Goal: Information Seeking & Learning: Learn about a topic

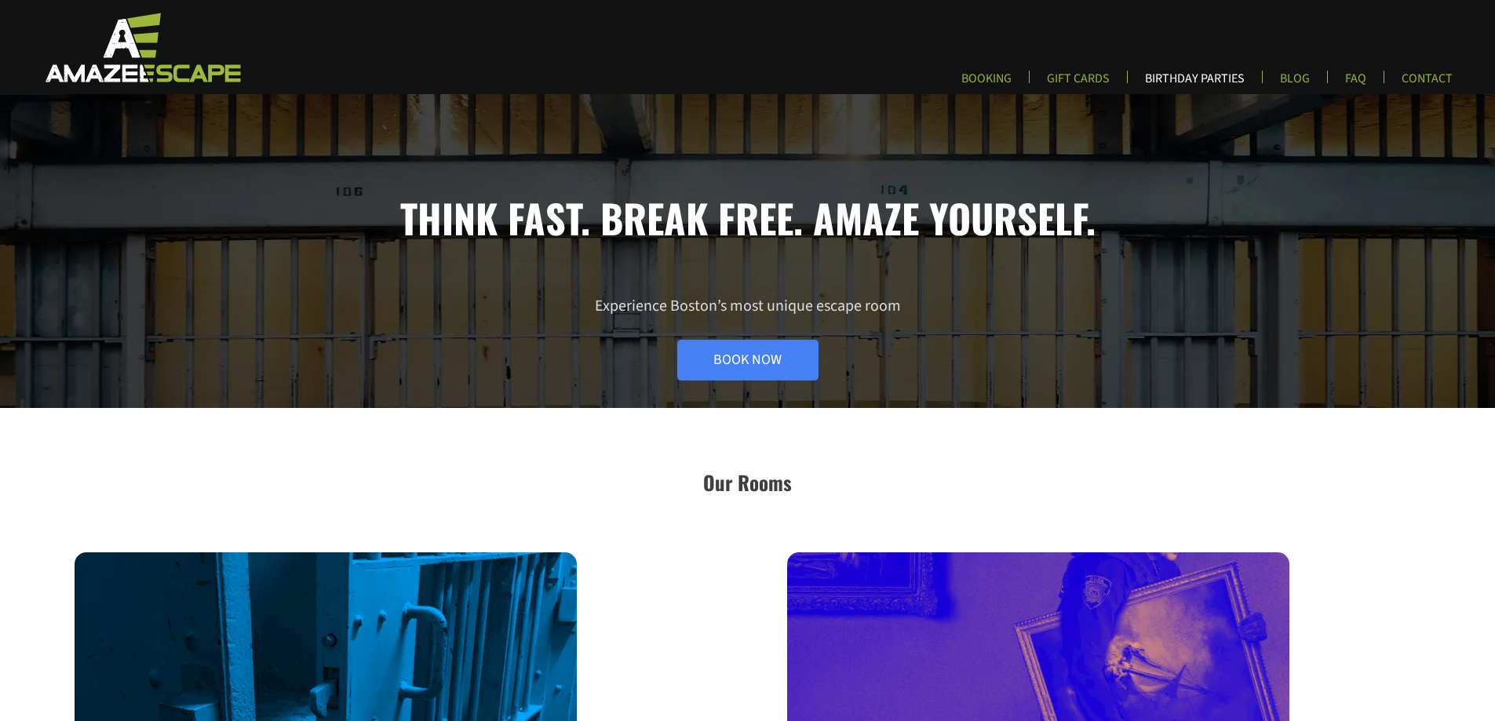
click at [1197, 79] on link "BIRTHDAY PARTIES" at bounding box center [1195, 84] width 125 height 26
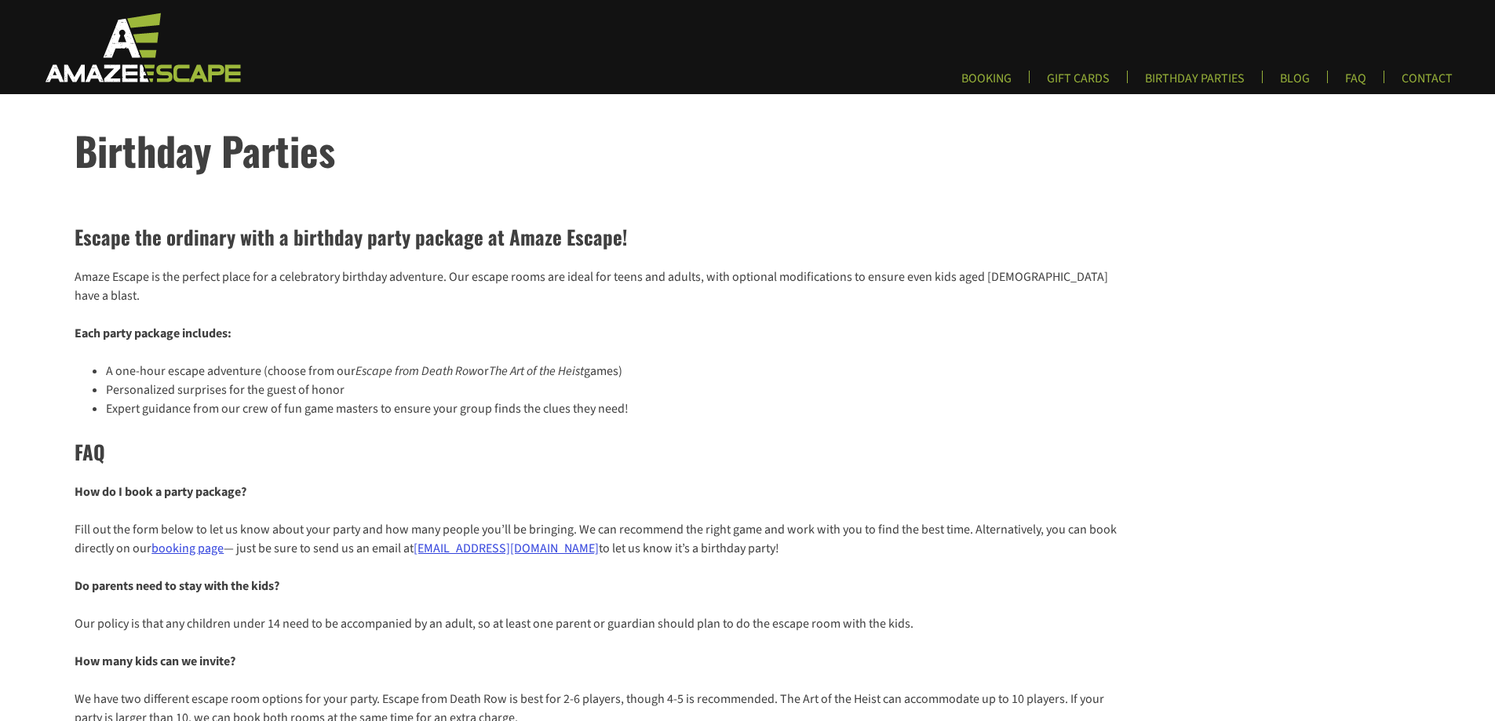
click at [271, 381] on li "Personalized surprises for the guest of honor" at bounding box center [614, 390] width 1016 height 19
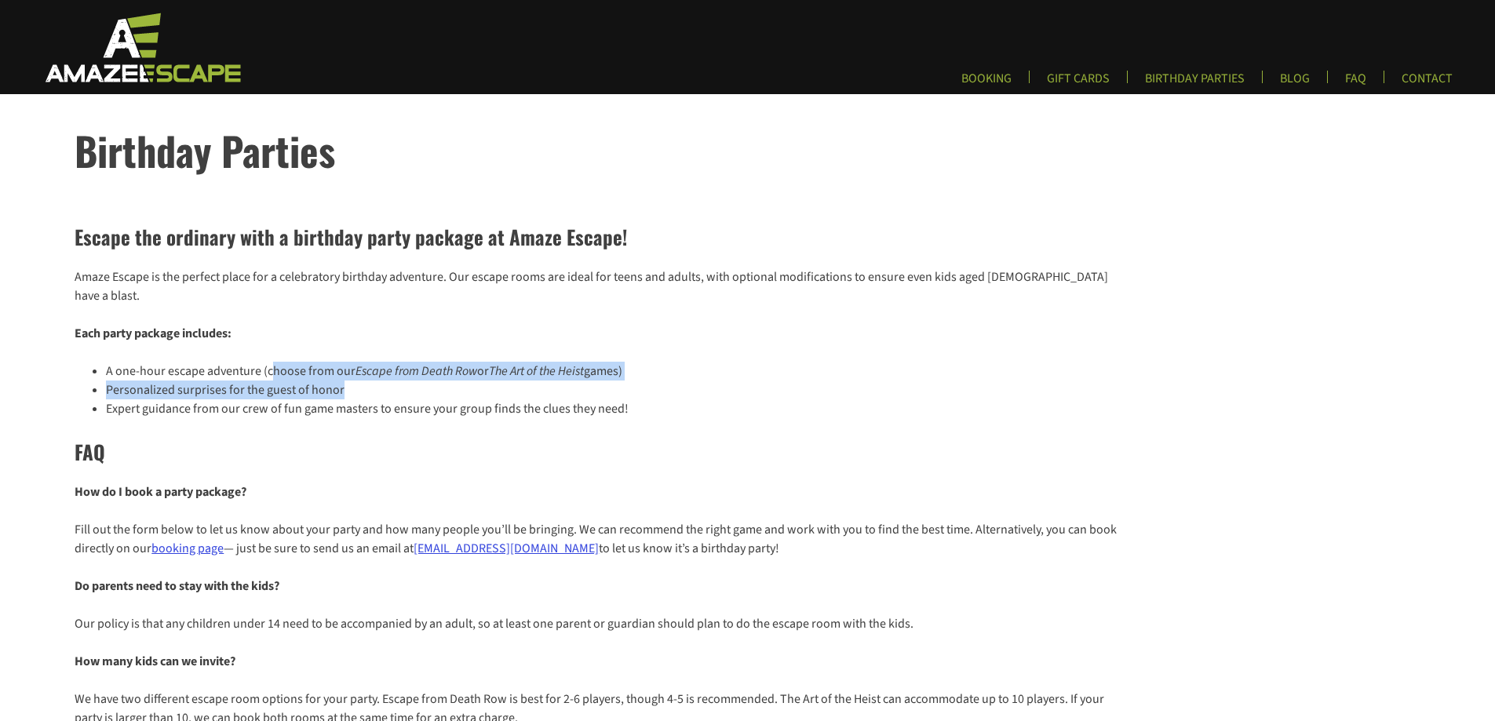
drag, startPoint x: 269, startPoint y: 359, endPoint x: 380, endPoint y: 374, distance: 111.8
click at [380, 374] on ul "A one-hour escape adventure (choose from our Escape from Death Row or The Art o…" at bounding box center [598, 390] width 1047 height 57
click at [380, 381] on li "Personalized surprises for the guest of honor" at bounding box center [614, 390] width 1016 height 19
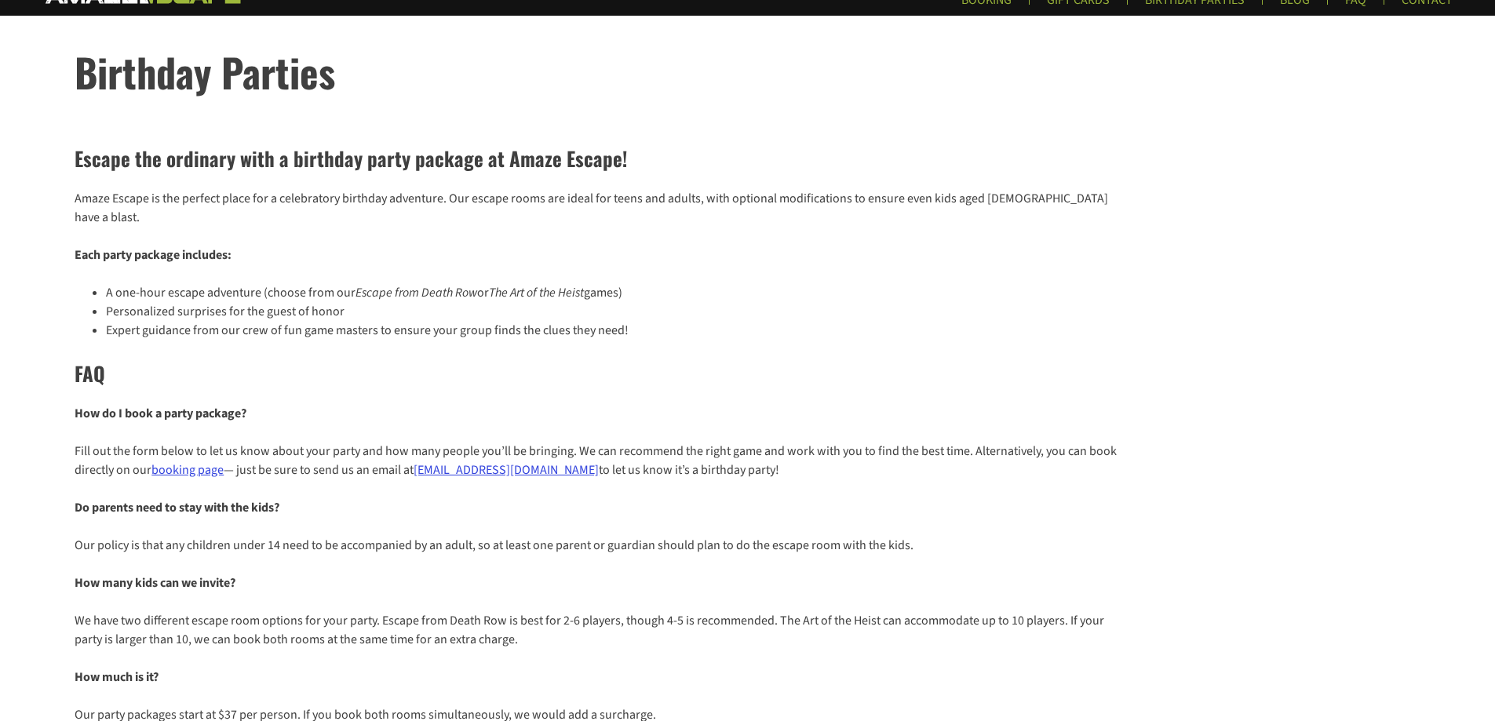
scroll to position [157, 0]
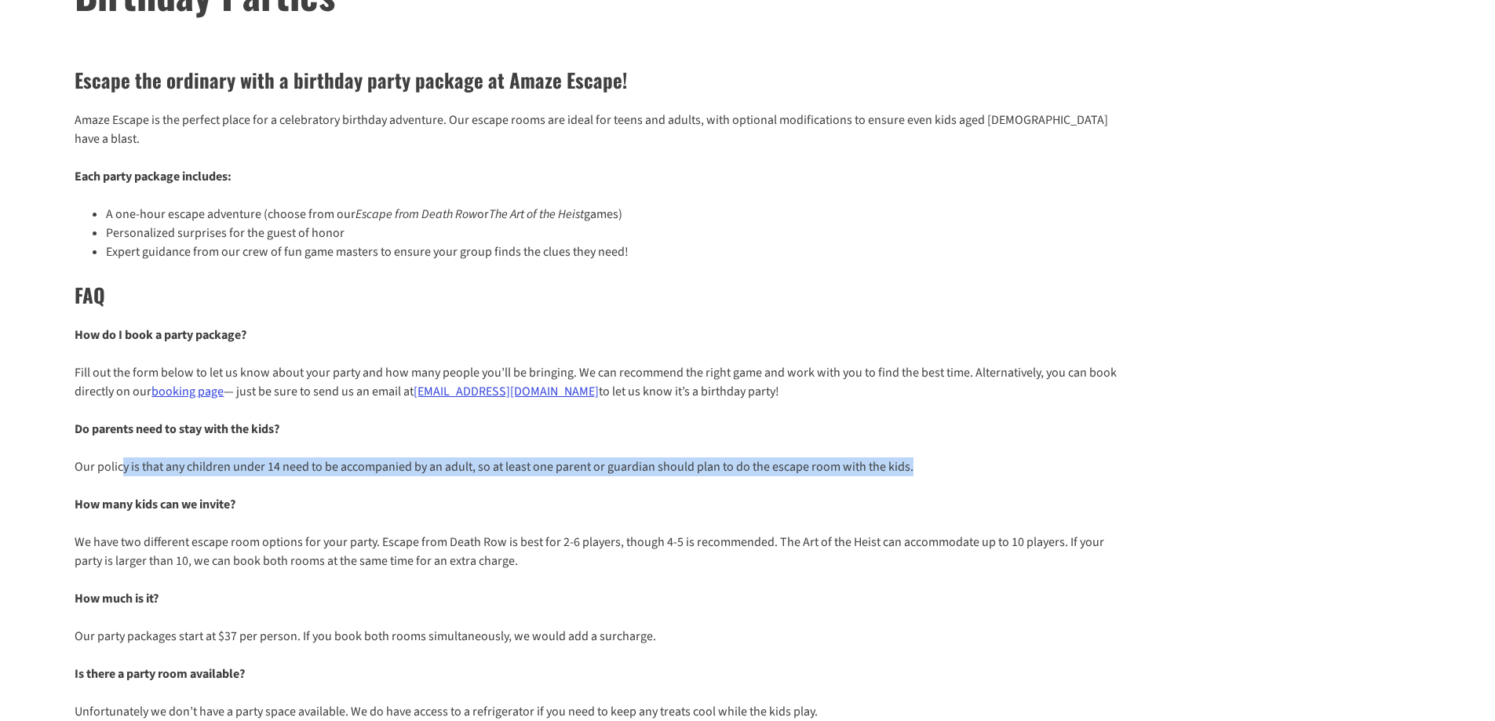
drag, startPoint x: 122, startPoint y: 447, endPoint x: 937, endPoint y: 457, distance: 815.7
click at [937, 458] on p "Our policy is that any children under 14 need to be accompanied by an adult, so…" at bounding box center [598, 467] width 1047 height 19
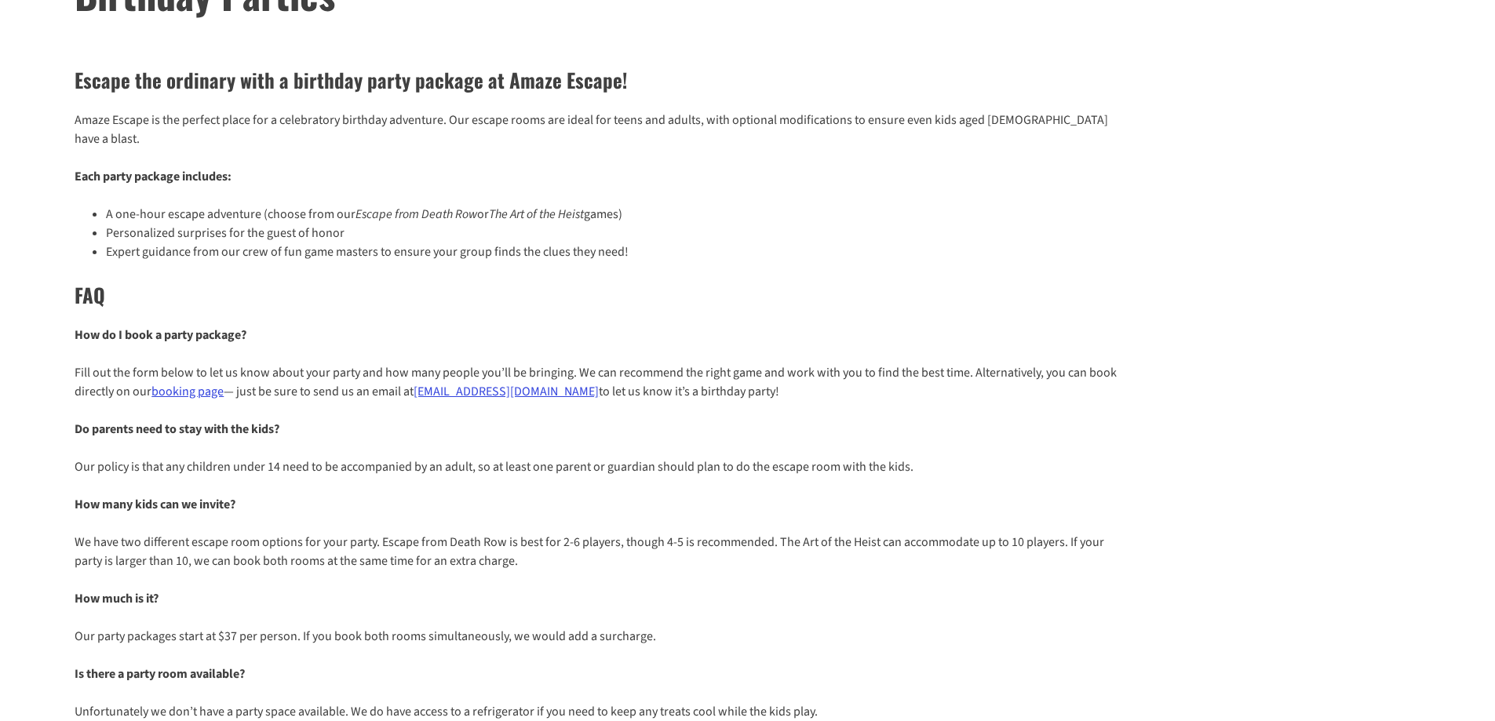
click at [931, 533] on p "We have two different escape room options for your party. Escape from Death Row…" at bounding box center [598, 552] width 1047 height 38
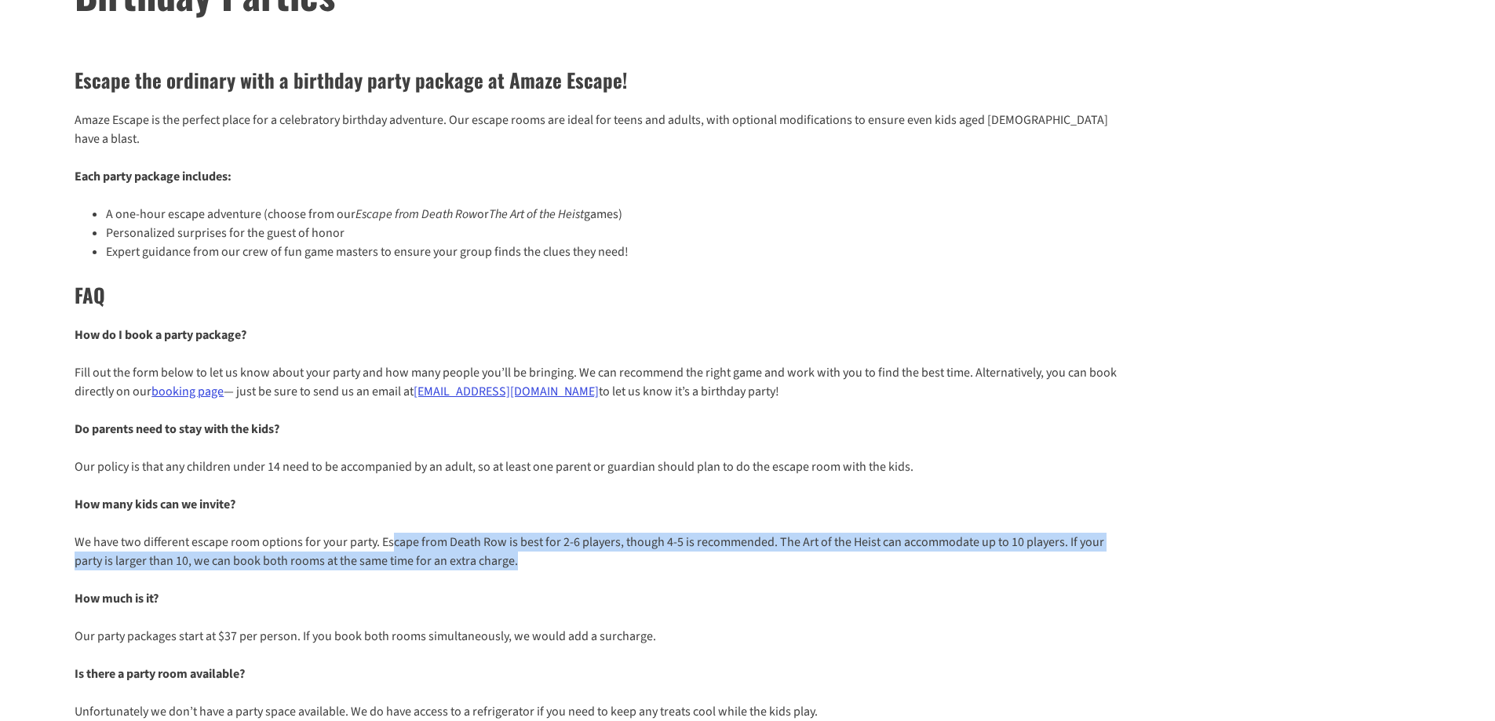
drag, startPoint x: 391, startPoint y: 532, endPoint x: 666, endPoint y: 534, distance: 274.8
click at [666, 534] on p "We have two different escape room options for your party. Escape from Death Row…" at bounding box center [598, 552] width 1047 height 38
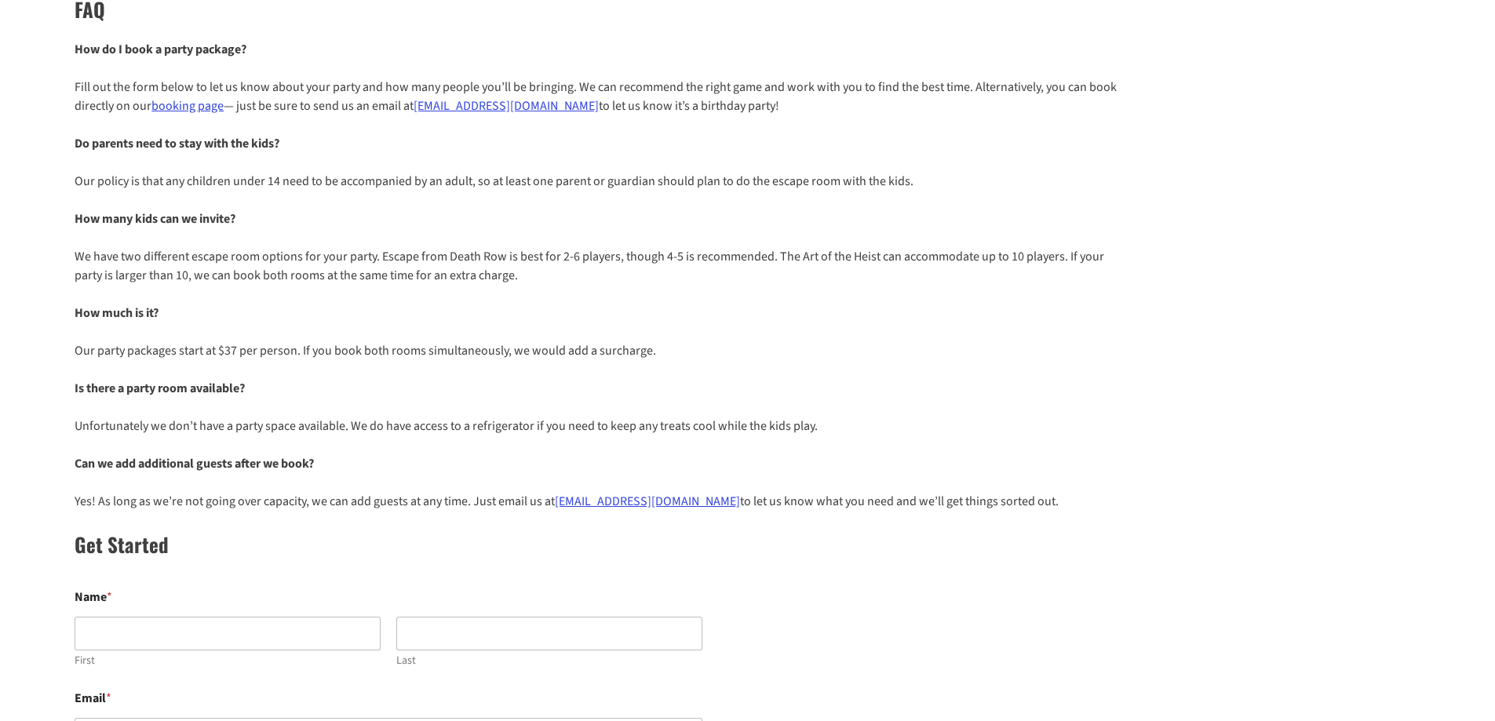
scroll to position [471, 0]
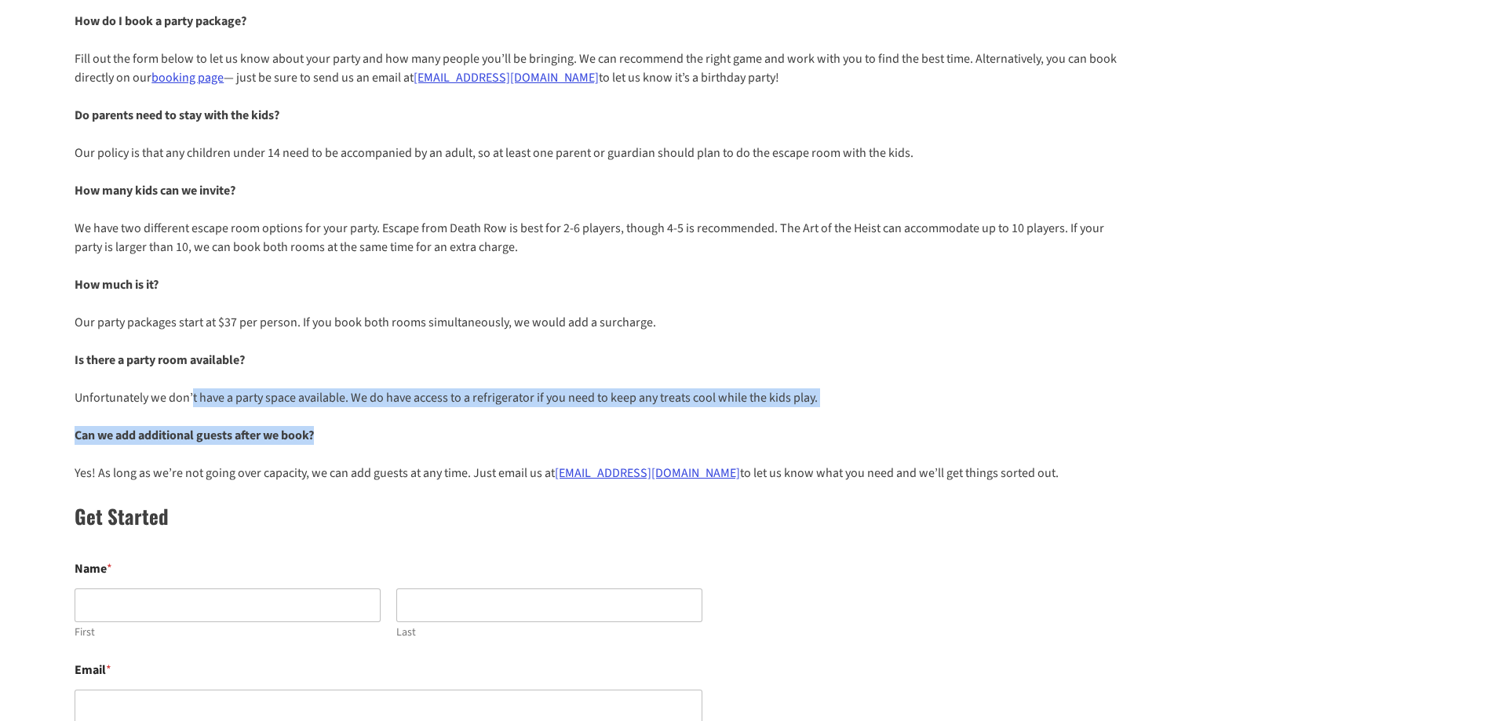
drag, startPoint x: 192, startPoint y: 382, endPoint x: 764, endPoint y: 396, distance: 572.5
click at [764, 396] on div "Escape the ordinary with a birthday party package at Amaze Escape! Amaze Escape…" at bounding box center [747, 388] width 1495 height 1306
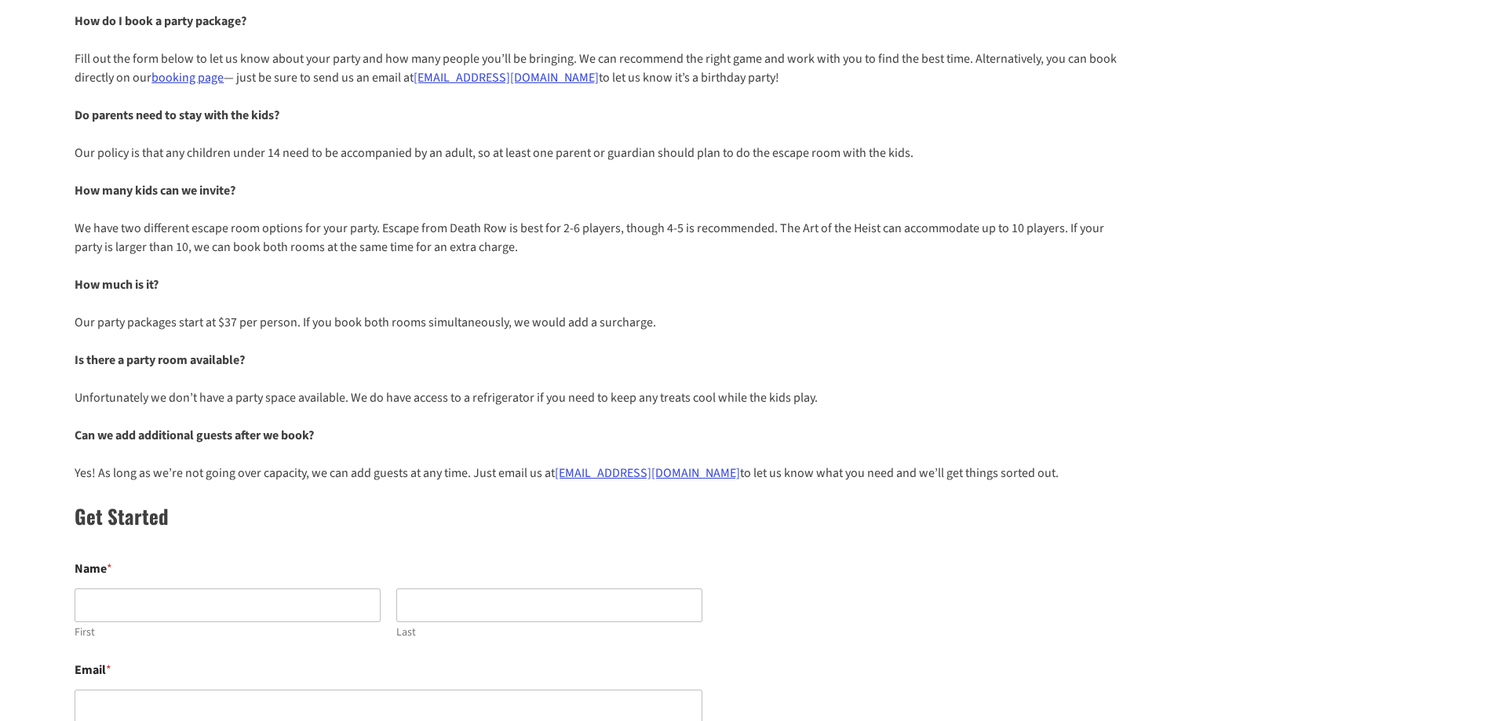
click at [966, 430] on div "Escape the ordinary with a birthday party package at Amaze Escape! Amaze Escape…" at bounding box center [747, 388] width 1495 height 1306
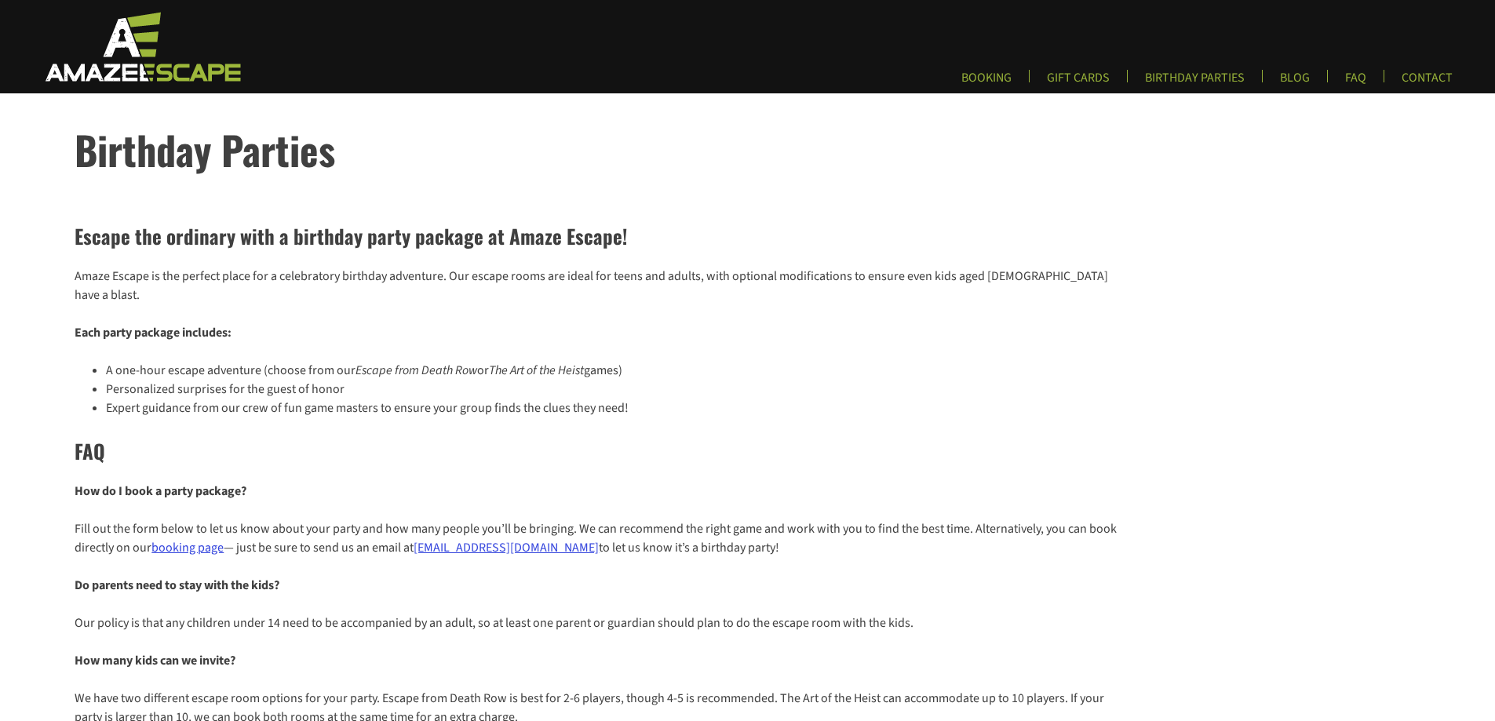
scroll to position [0, 0]
click at [1351, 71] on link "FAQ" at bounding box center [1356, 84] width 46 height 26
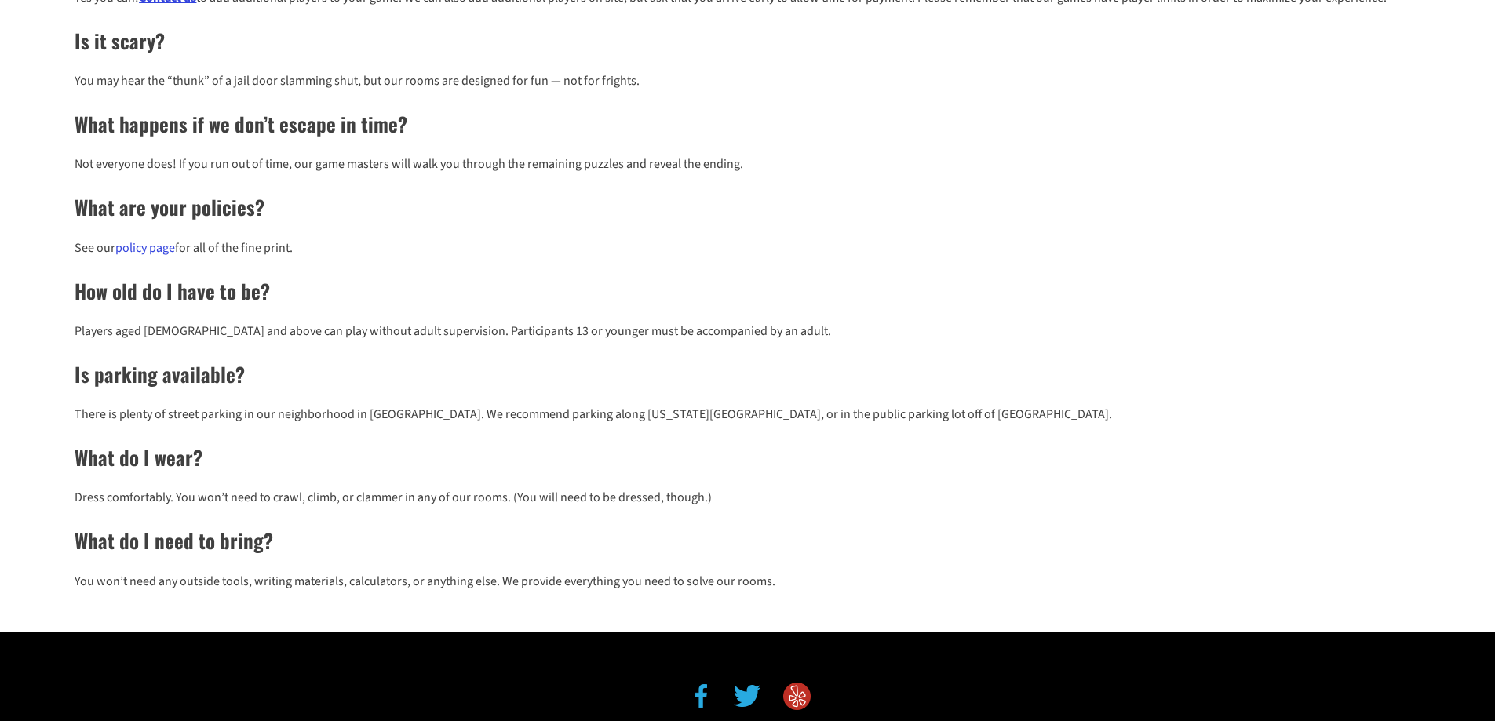
scroll to position [942, 0]
